Goal: Find specific page/section: Find specific page/section

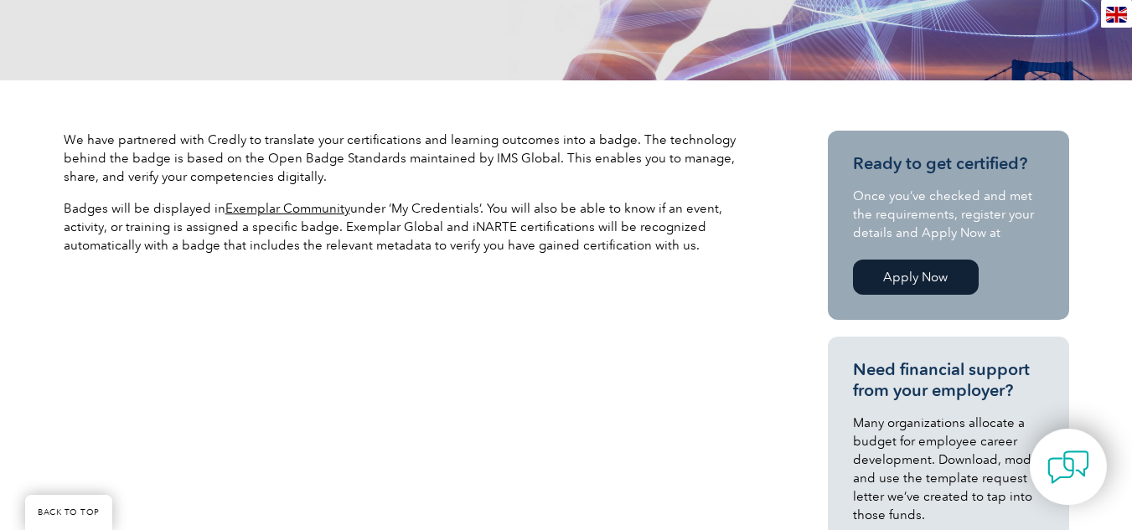
scroll to position [163, 0]
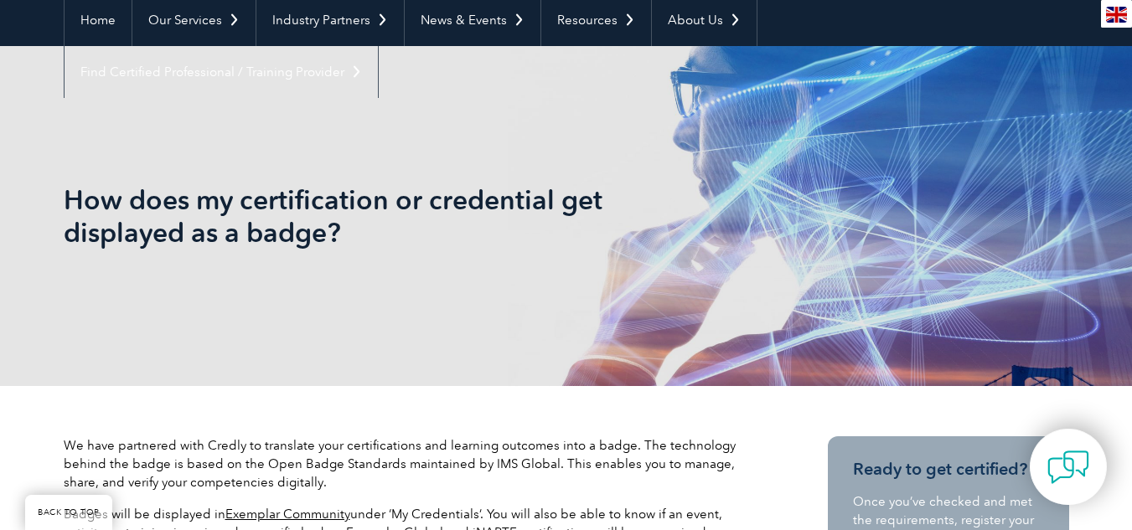
drag, startPoint x: 0, startPoint y: 0, endPoint x: 1132, endPoint y: 75, distance: 1134.0
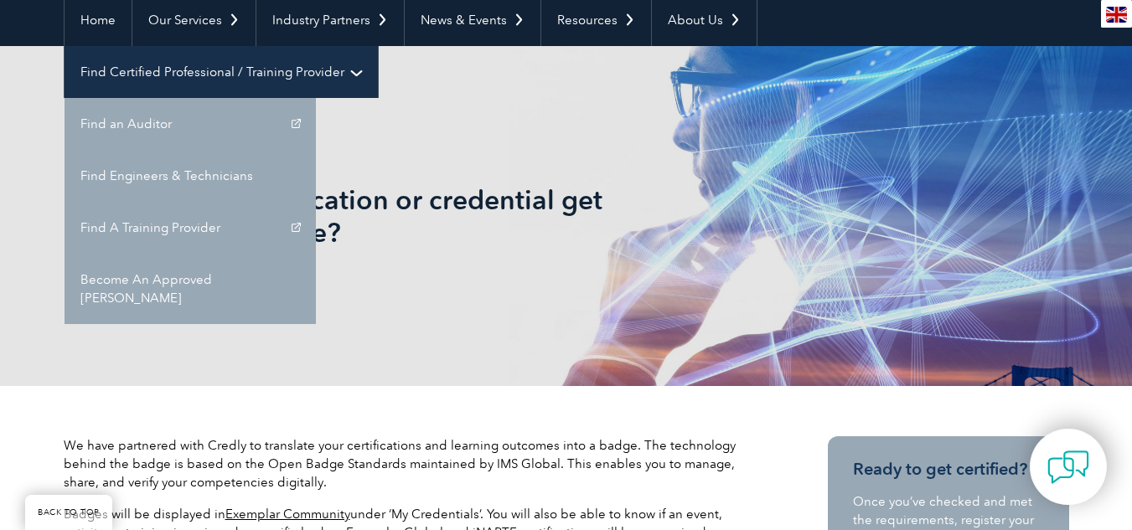
click at [378, 46] on link "Find Certified Professional / Training Provider" at bounding box center [220, 72] width 313 height 52
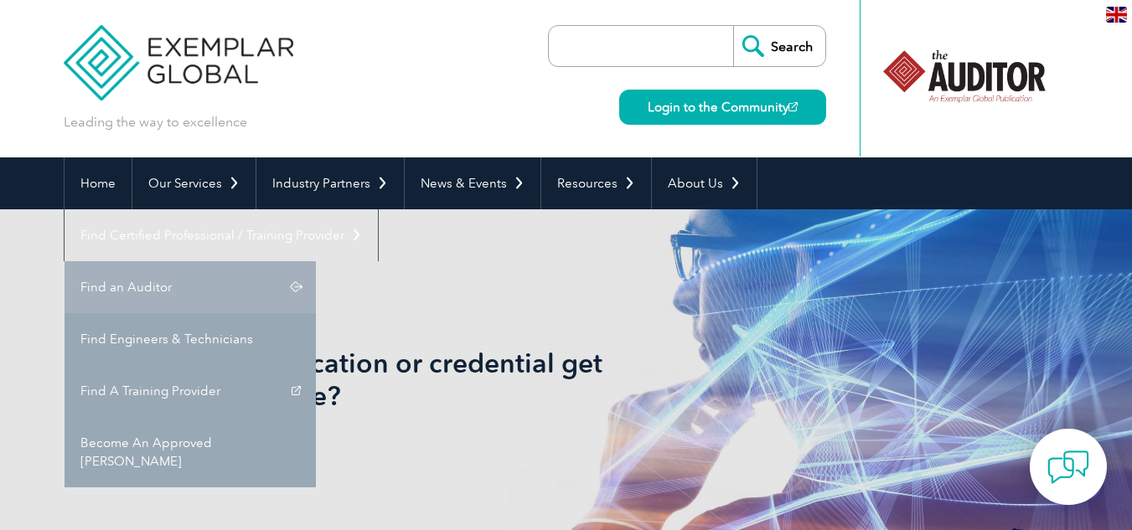
click at [316, 261] on link "Find an Auditor" at bounding box center [189, 287] width 251 height 52
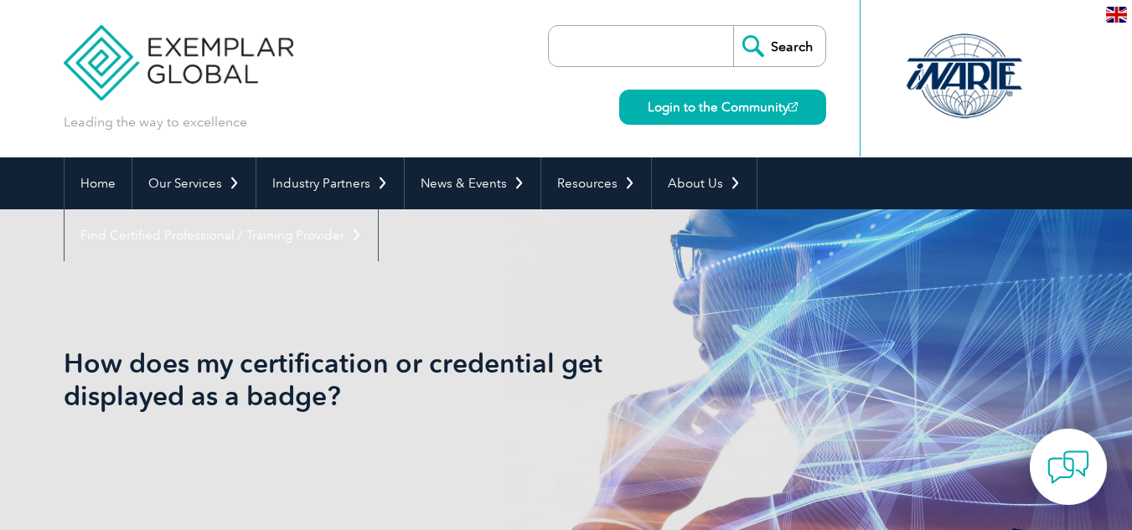
click at [679, 35] on input "search" at bounding box center [645, 46] width 176 height 40
paste input "111145633"
type input "111145633"
click at [815, 36] on input "Search" at bounding box center [779, 46] width 92 height 40
